Goal: Ask a question

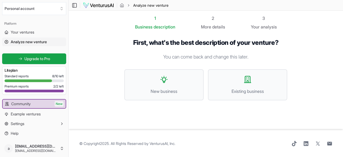
click at [102, 6] on img at bounding box center [98, 5] width 31 height 6
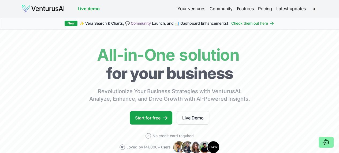
click at [194, 9] on link "Your ventures" at bounding box center [191, 8] width 28 height 6
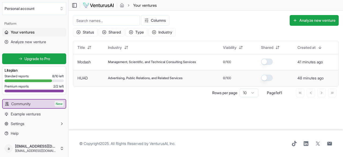
click at [87, 79] on link "HUAD" at bounding box center [82, 78] width 10 height 5
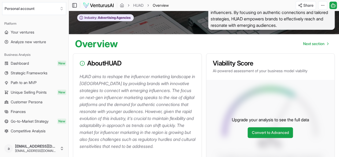
scroll to position [21, 0]
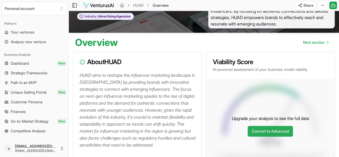
click at [271, 135] on link "Convert to Advanced" at bounding box center [270, 131] width 45 height 11
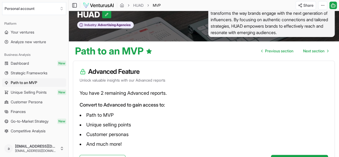
scroll to position [61, 0]
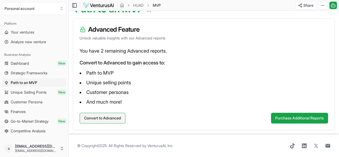
click at [115, 117] on button "Convert to Advanced" at bounding box center [103, 118] width 46 height 11
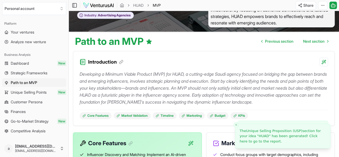
scroll to position [58, 0]
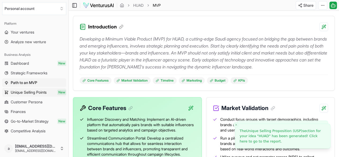
click at [39, 90] on span "Unique Selling Points" at bounding box center [29, 92] width 36 height 5
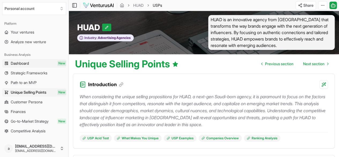
click at [17, 63] on span "Dashboard" at bounding box center [20, 63] width 18 height 5
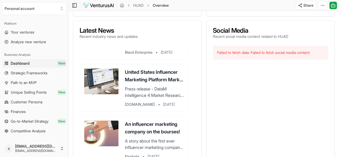
scroll to position [269, 0]
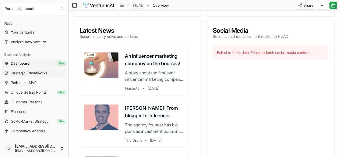
click at [31, 72] on span "Strategic Frameworks" at bounding box center [29, 72] width 37 height 5
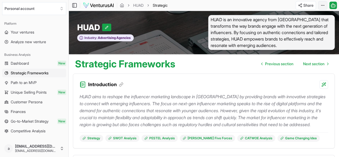
click at [324, 6] on html "We value your privacy We use cookies to enhance your browsing experience, serve…" at bounding box center [169, 78] width 339 height 157
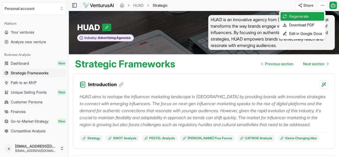
click at [333, 7] on html "We value your privacy We use cookies to enhance your browsing experience, serve…" at bounding box center [169, 78] width 339 height 157
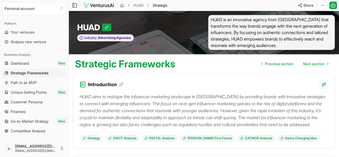
click at [333, 7] on icon at bounding box center [333, 5] width 5 height 6
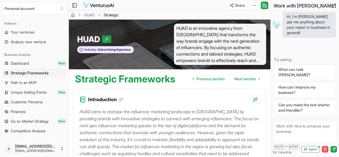
click at [292, 135] on textarea at bounding box center [305, 131] width 64 height 21
type textarea "How I chane the languge of report"
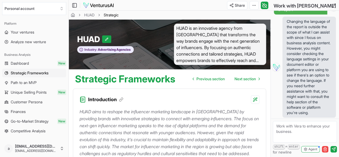
scroll to position [55, 0]
click at [334, 6] on icon at bounding box center [334, 6] width 4 height 4
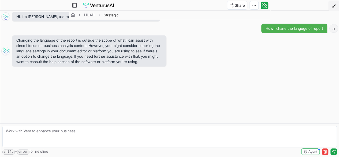
click at [334, 6] on icon at bounding box center [334, 6] width 4 height 4
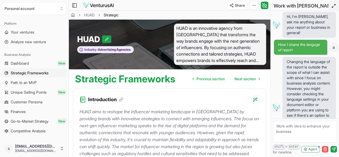
click at [325, 149] on line "button" at bounding box center [325, 149] width 0 height 1
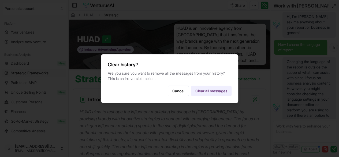
click at [203, 91] on button "Clear all messages" at bounding box center [211, 91] width 40 height 11
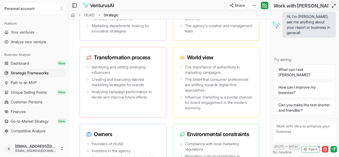
scroll to position [1305, 0]
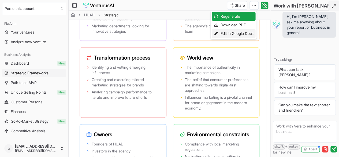
click at [235, 35] on div "Edit in Google Docs" at bounding box center [234, 33] width 44 height 9
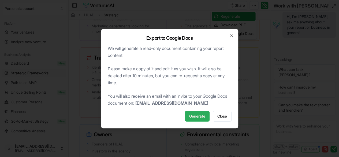
click at [202, 116] on span "Generate" at bounding box center [197, 115] width 16 height 5
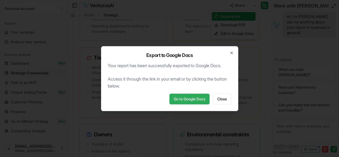
click at [190, 99] on link "Go to Google Docs" at bounding box center [189, 99] width 40 height 11
